Goal: Information Seeking & Learning: Learn about a topic

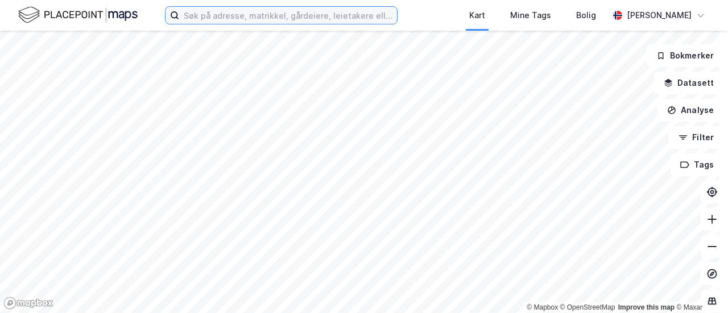
click at [272, 19] on input at bounding box center [288, 15] width 218 height 17
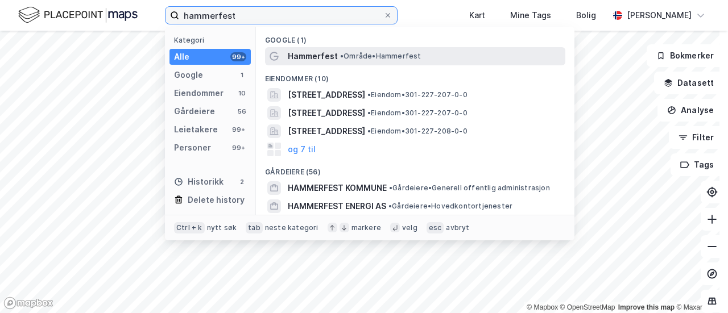
type input "hammerfest"
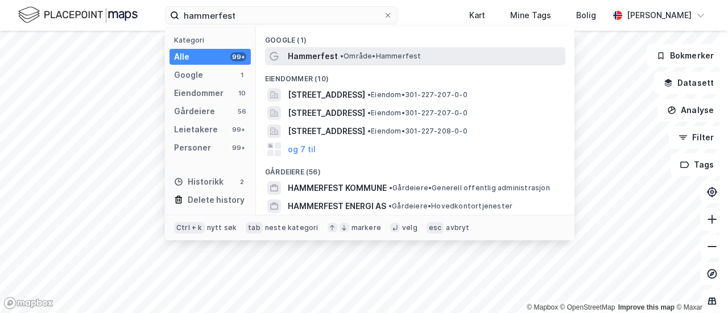
click at [305, 57] on span "Hammerfest" at bounding box center [313, 56] width 50 height 14
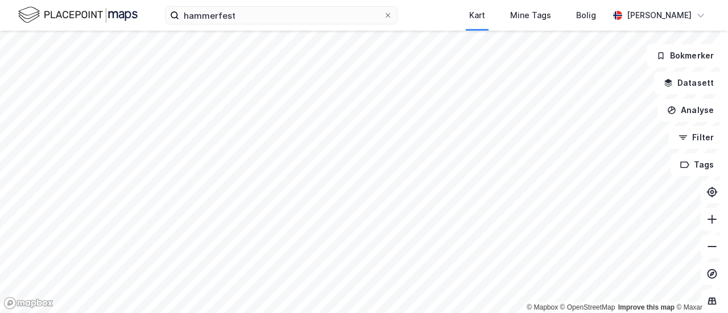
click at [396, 0] on html "hammerfest Kart Mine Tags Bolig [PERSON_NAME] © Mapbox © OpenStreetMap Improve …" at bounding box center [364, 156] width 728 height 313
click at [343, 313] on html "hammerfest Kart Mine Tags Bolig [PERSON_NAME] © Mapbox © OpenStreetMap Improve …" at bounding box center [364, 156] width 728 height 313
click at [529, 313] on html "hammerfest Kart Mine Tags Bolig [PERSON_NAME] © Mapbox © OpenStreetMap Improve …" at bounding box center [364, 156] width 728 height 313
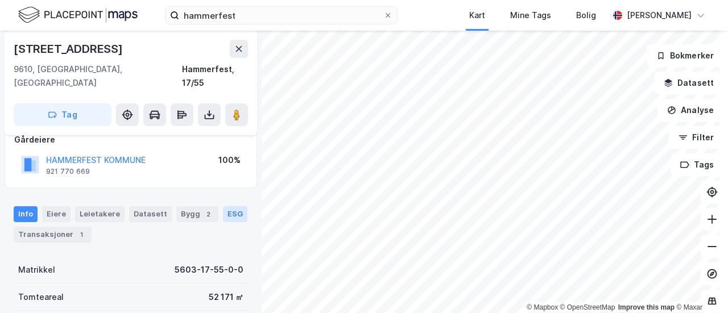
scroll to position [57, 0]
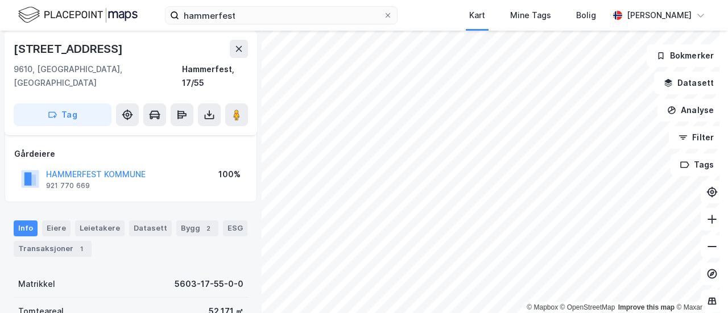
click at [424, 313] on html "hammerfest Kart Mine Tags Bolig [PERSON_NAME] © Mapbox © OpenStreetMap Improve …" at bounding box center [364, 156] width 728 height 313
click at [674, 105] on button "Analyse" at bounding box center [691, 110] width 66 height 23
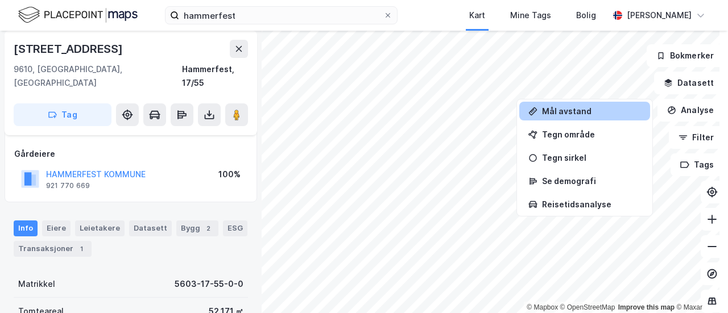
click at [559, 113] on div "Mål avstand" at bounding box center [591, 111] width 99 height 10
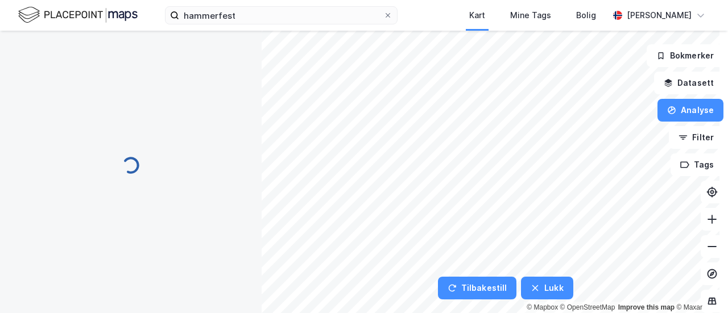
scroll to position [0, 0]
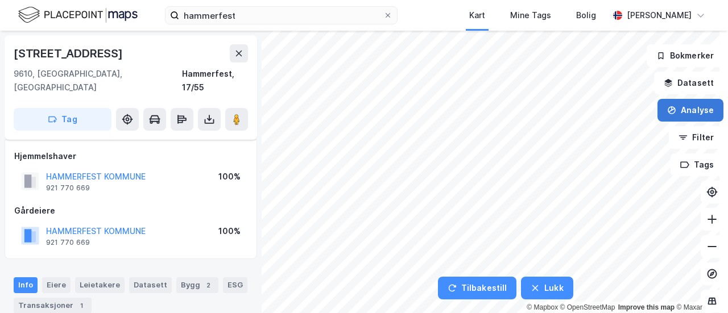
click at [686, 109] on button "Analyse" at bounding box center [691, 110] width 66 height 23
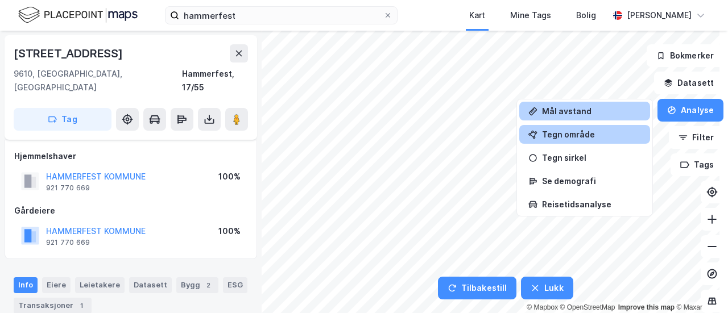
click at [580, 136] on div "Tegn område" at bounding box center [591, 135] width 99 height 10
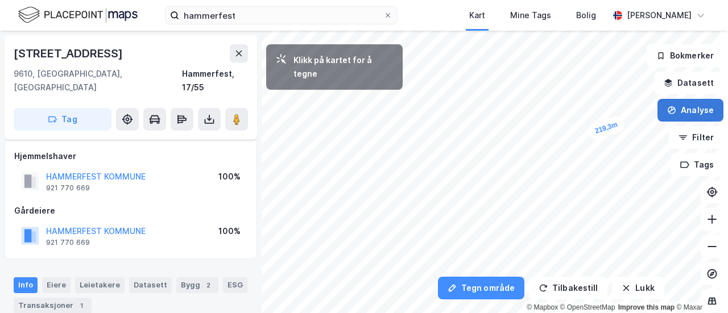
click at [693, 106] on button "Analyse" at bounding box center [691, 110] width 66 height 23
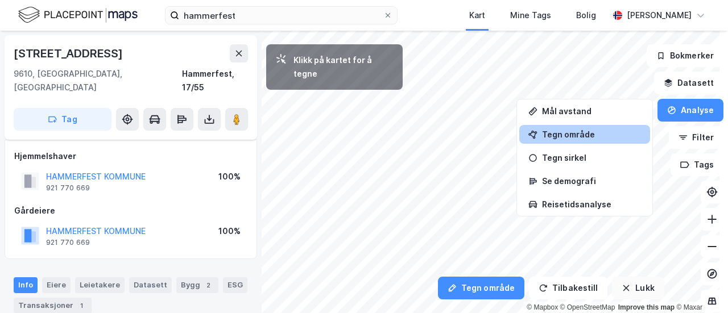
click at [623, 288] on icon "button" at bounding box center [626, 288] width 9 height 9
